Goal: Task Accomplishment & Management: Manage account settings

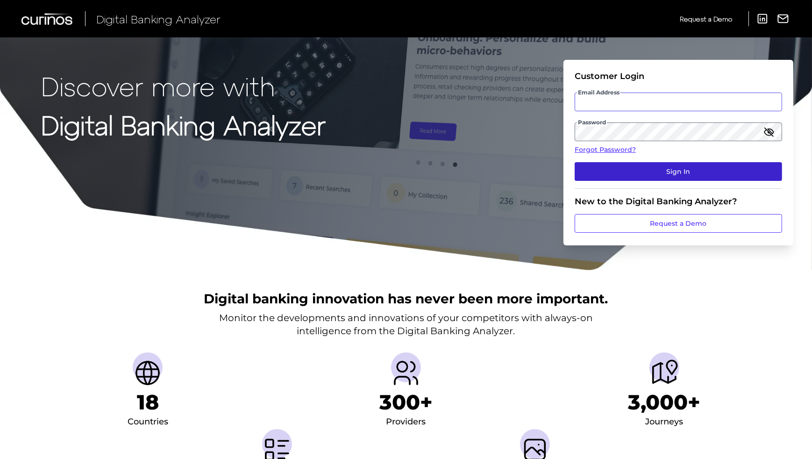
type input "[EMAIL_ADDRESS][DOMAIN_NAME]"
click at [654, 172] on button "Sign In" at bounding box center [678, 171] width 207 height 19
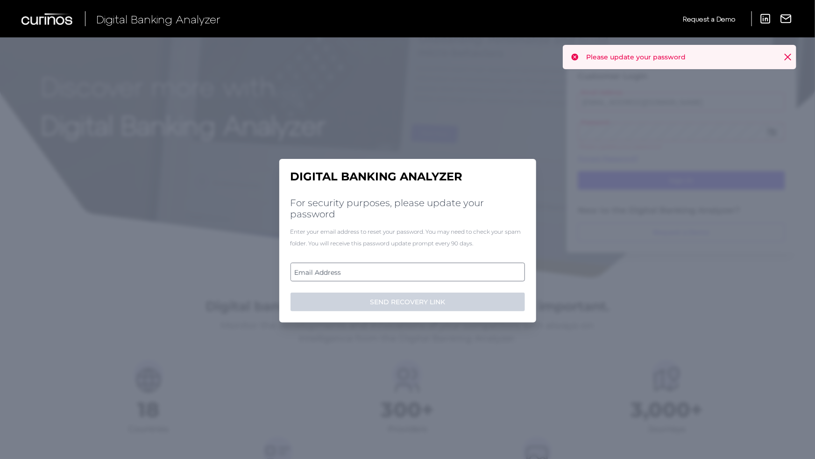
click at [788, 57] on icon at bounding box center [788, 57] width 6 height 6
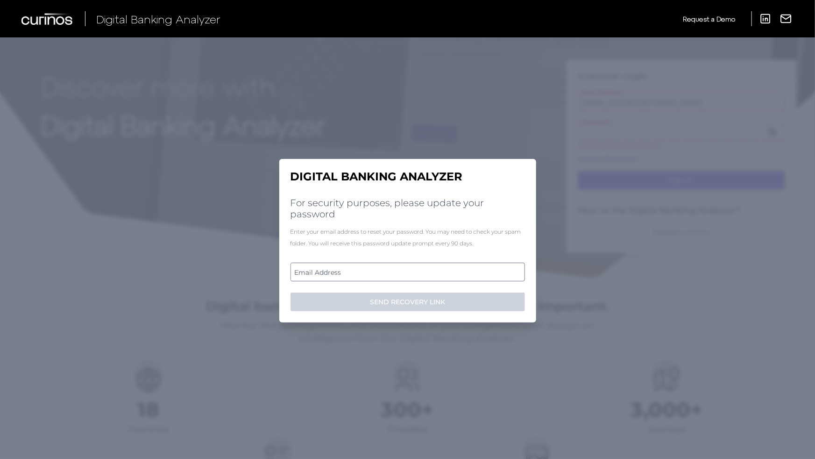
click at [341, 272] on label "Email Address" at bounding box center [407, 271] width 233 height 17
click at [341, 272] on input "email" at bounding box center [408, 272] width 234 height 19
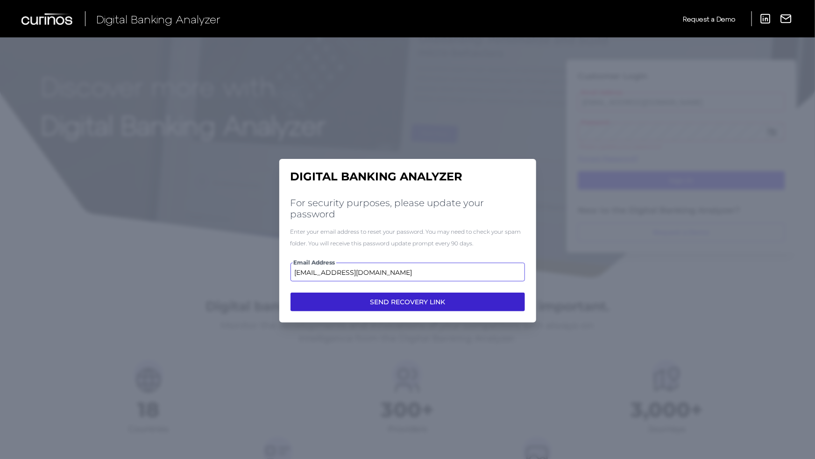
type input "[EMAIL_ADDRESS][DOMAIN_NAME]"
click at [374, 305] on button "SEND RECOVERY LINK" at bounding box center [408, 301] width 234 height 19
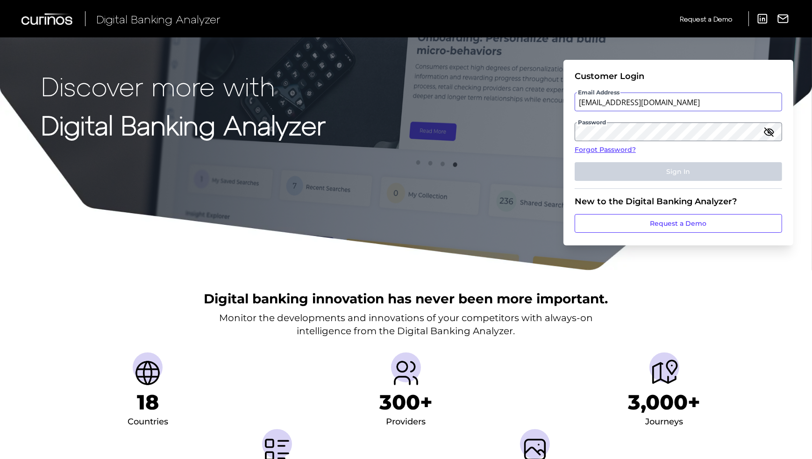
click at [653, 106] on input "[EMAIL_ADDRESS][DOMAIN_NAME]" at bounding box center [678, 101] width 207 height 19
click at [773, 133] on icon "button" at bounding box center [768, 131] width 9 height 7
click at [625, 132] on label "Password" at bounding box center [678, 131] width 206 height 17
click at [656, 109] on input "[EMAIL_ADDRESS][DOMAIN_NAME]" at bounding box center [678, 101] width 207 height 19
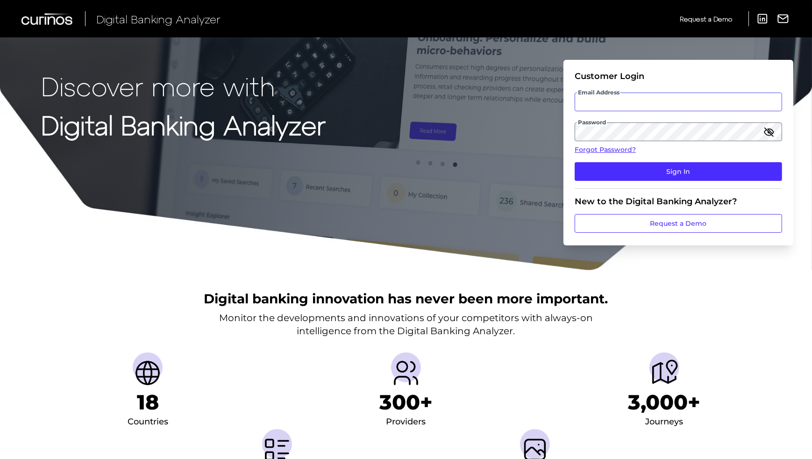
type input "[EMAIL_ADDRESS][DOMAIN_NAME]"
click at [769, 132] on icon "button" at bounding box center [769, 132] width 8 height 8
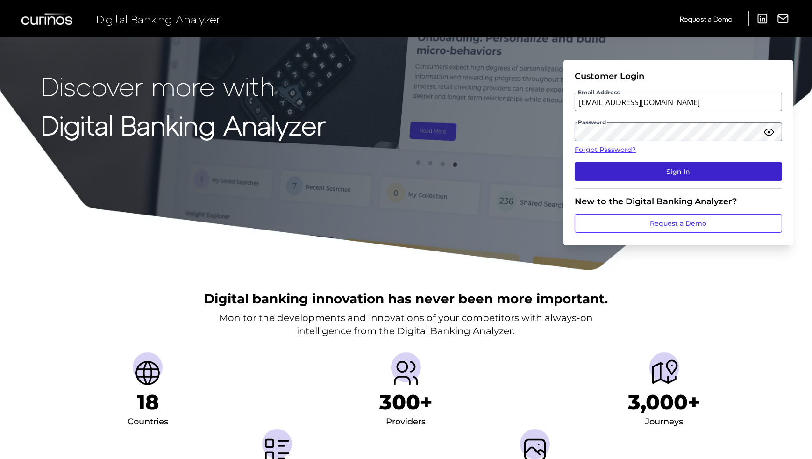
click at [691, 173] on button "Sign In" at bounding box center [678, 171] width 207 height 19
